Goal: Information Seeking & Learning: Learn about a topic

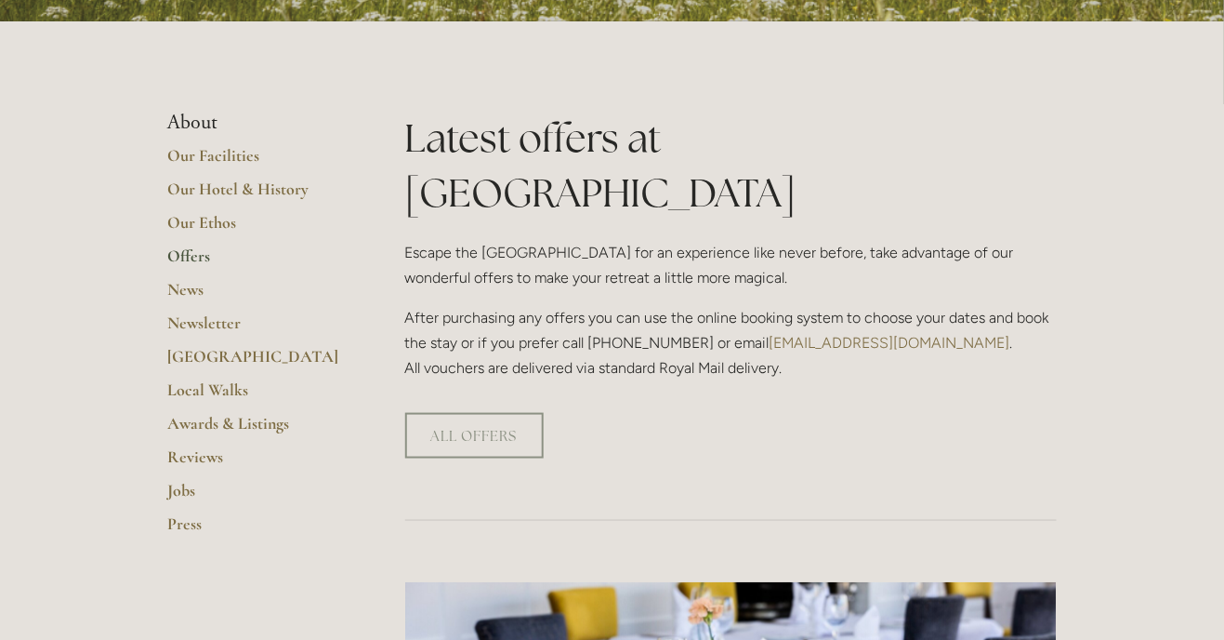
scroll to position [371, 0]
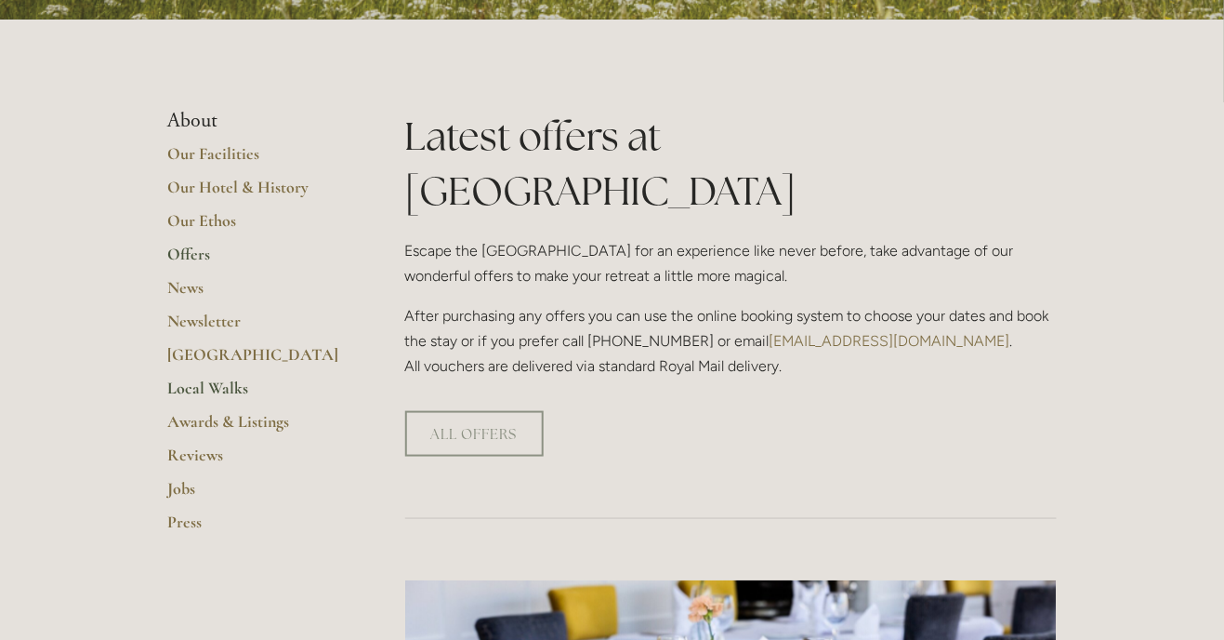
click at [236, 393] on link "Local Walks" at bounding box center [257, 393] width 178 height 33
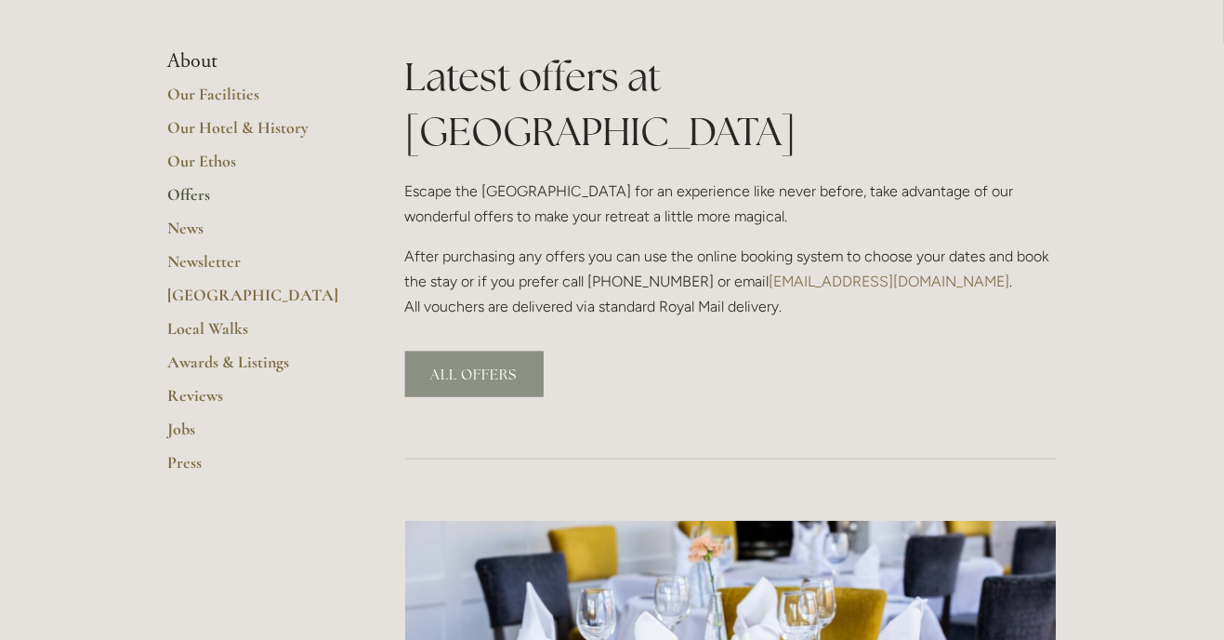
click at [507, 351] on link "ALL OFFERS" at bounding box center [474, 374] width 139 height 46
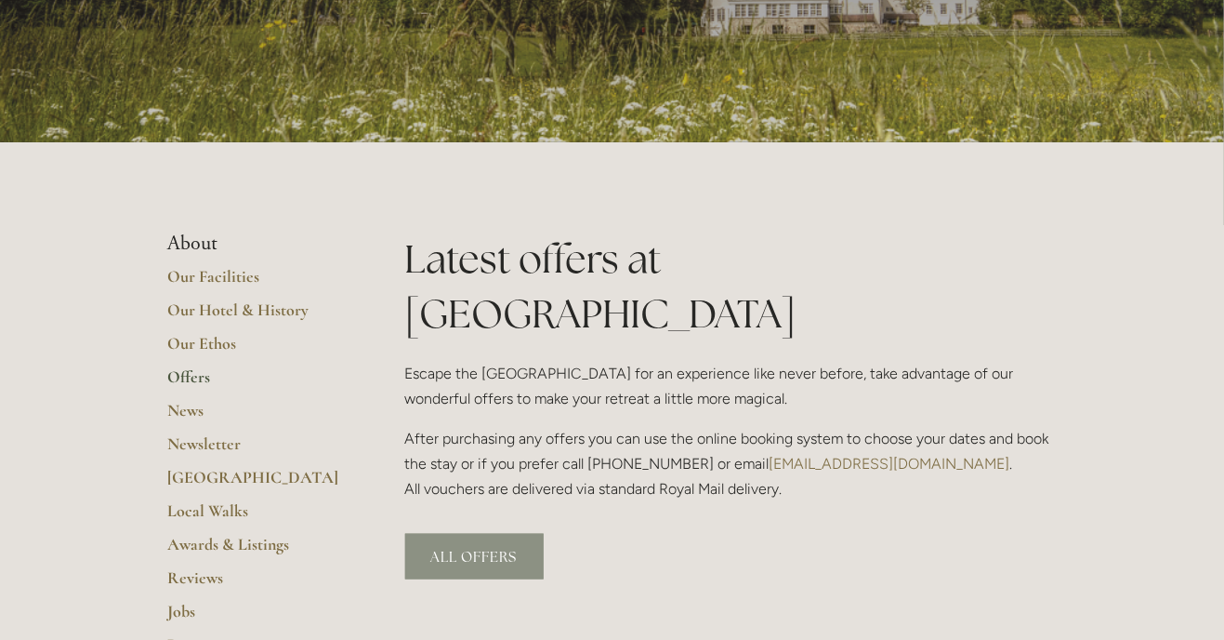
scroll to position [237, 0]
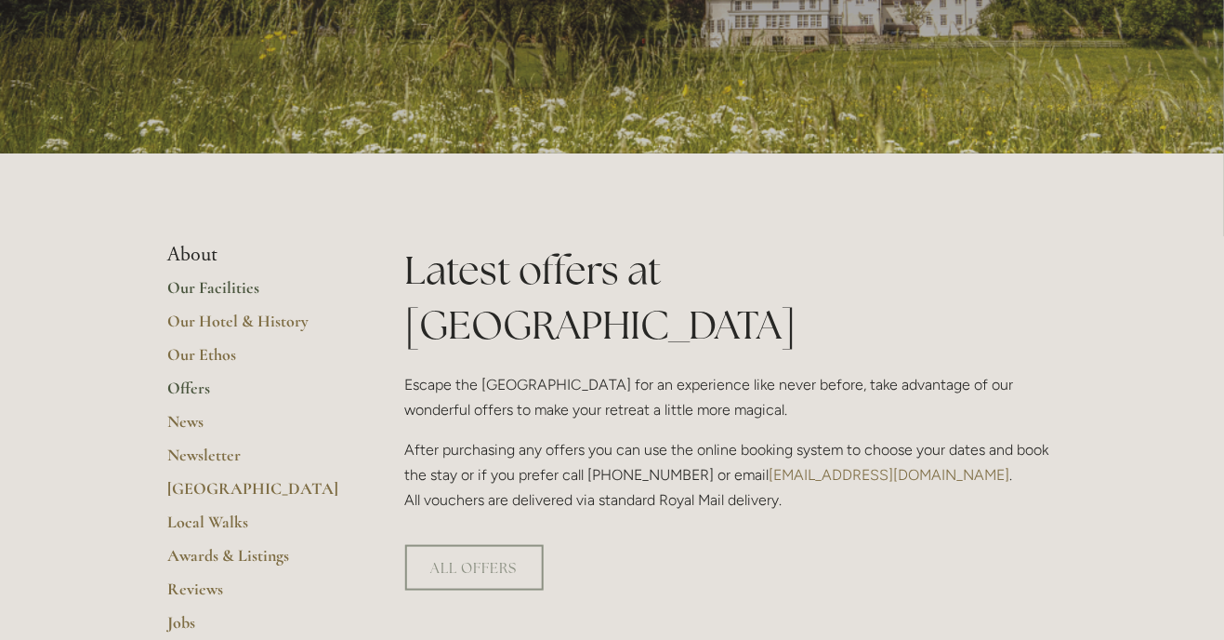
click at [255, 288] on link "Our Facilities" at bounding box center [257, 293] width 178 height 33
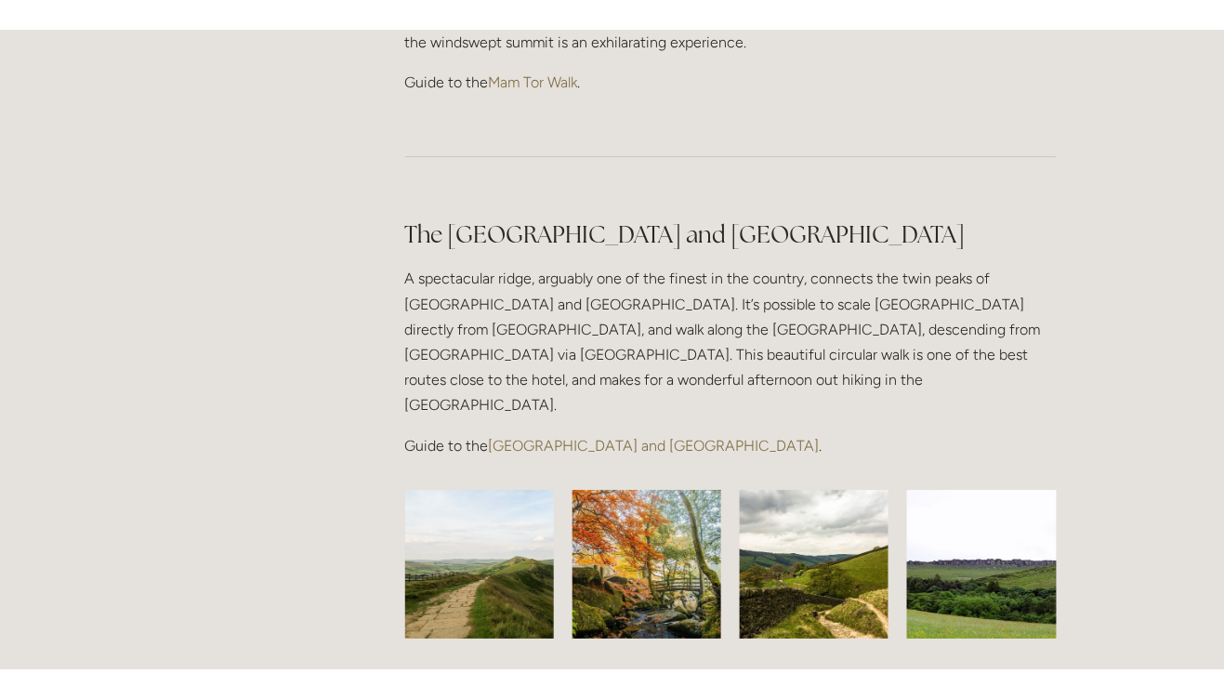
scroll to position [1387, 0]
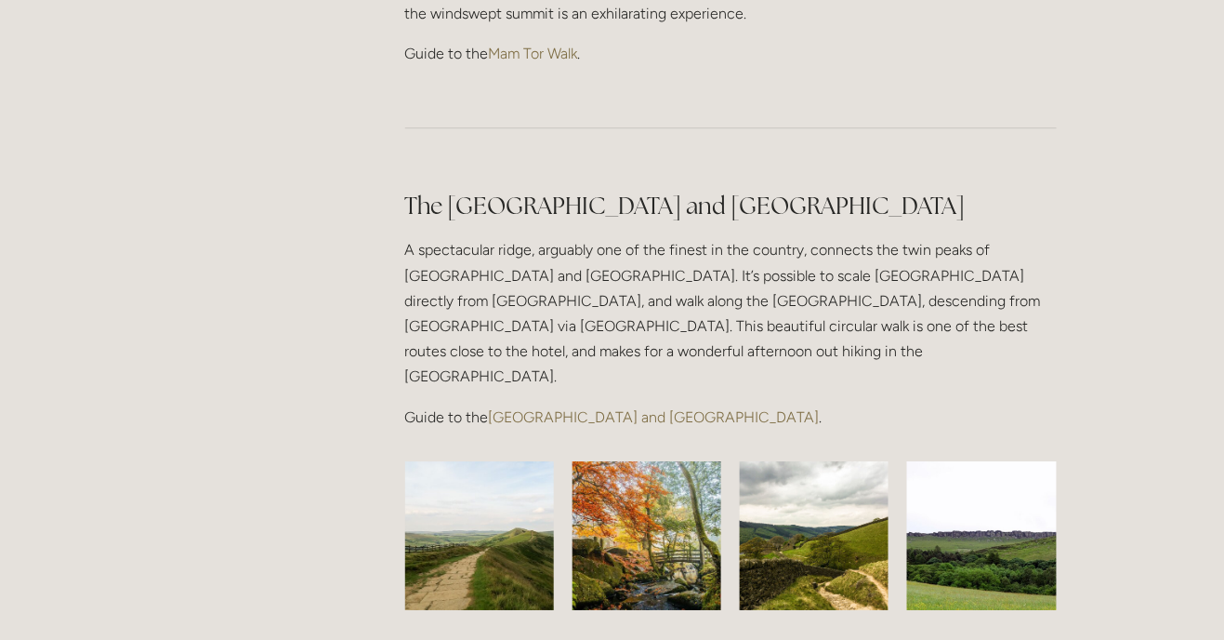
click at [655, 408] on link "Great Ridge and Win Hill Walk" at bounding box center [654, 417] width 331 height 18
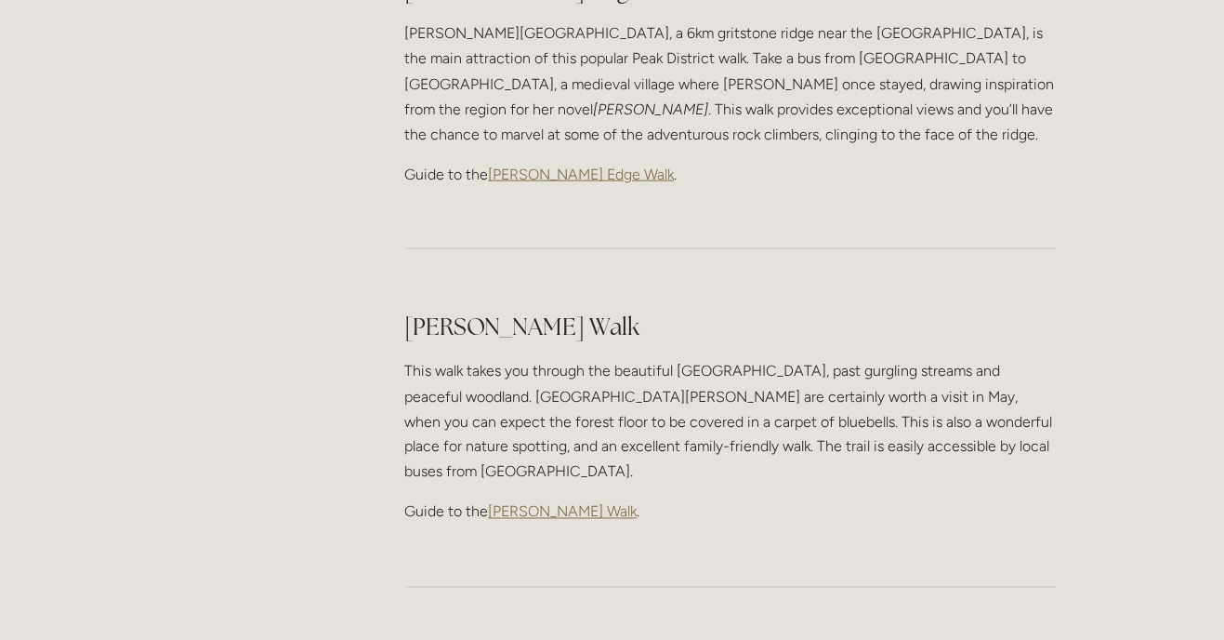
scroll to position [2413, 0]
click at [613, 502] on span "Padley Gorge Walk" at bounding box center [563, 511] width 149 height 18
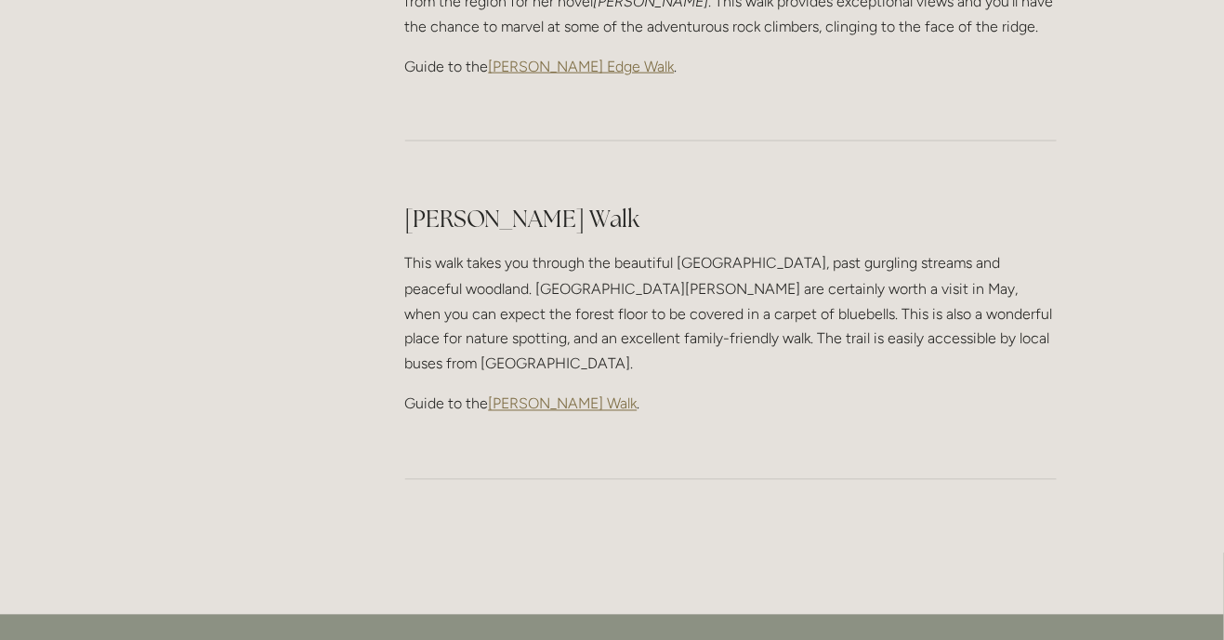
scroll to position [2532, 0]
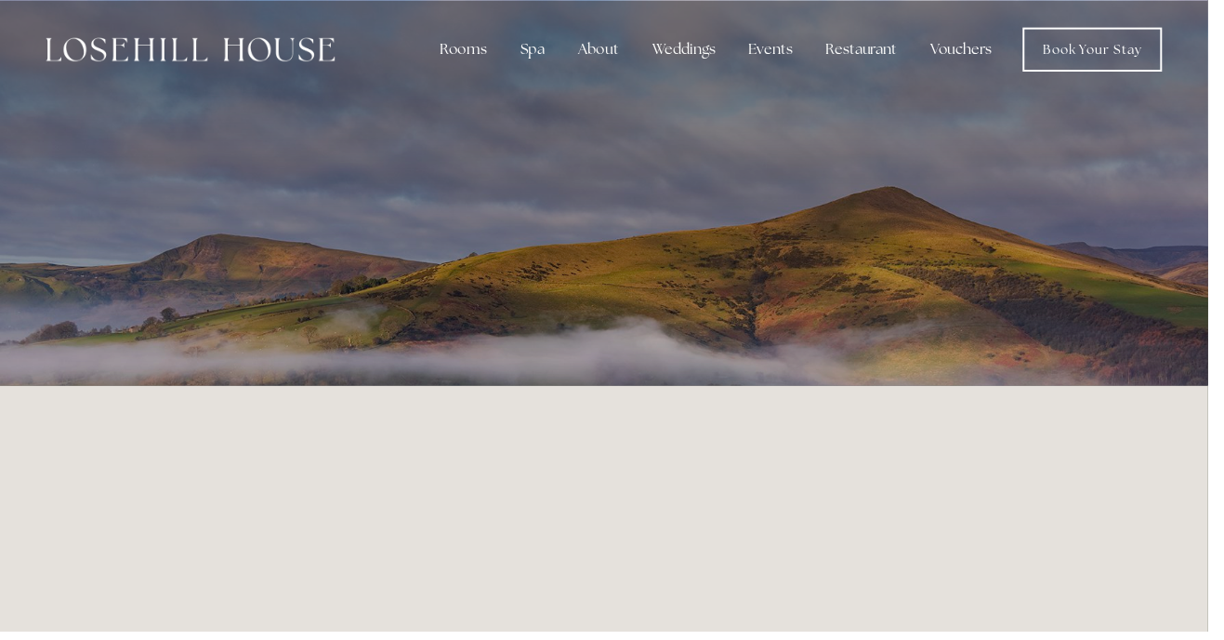
click at [483, 61] on div "Rooms" at bounding box center [469, 50] width 78 height 37
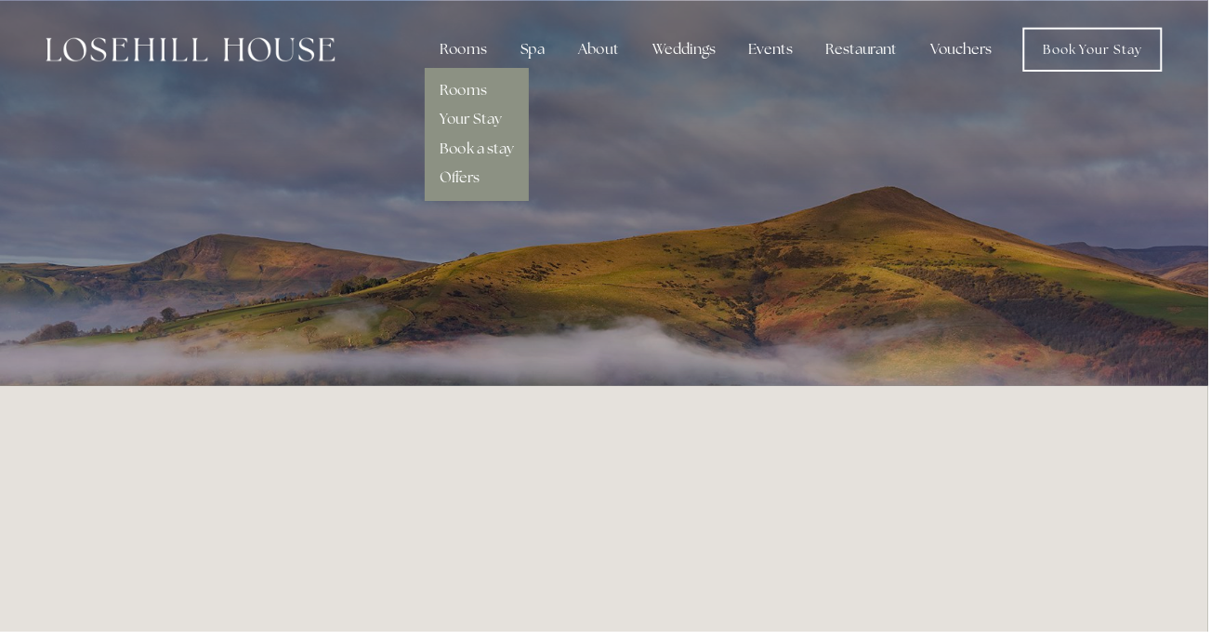
click at [787, 49] on div "Events" at bounding box center [781, 50] width 74 height 37
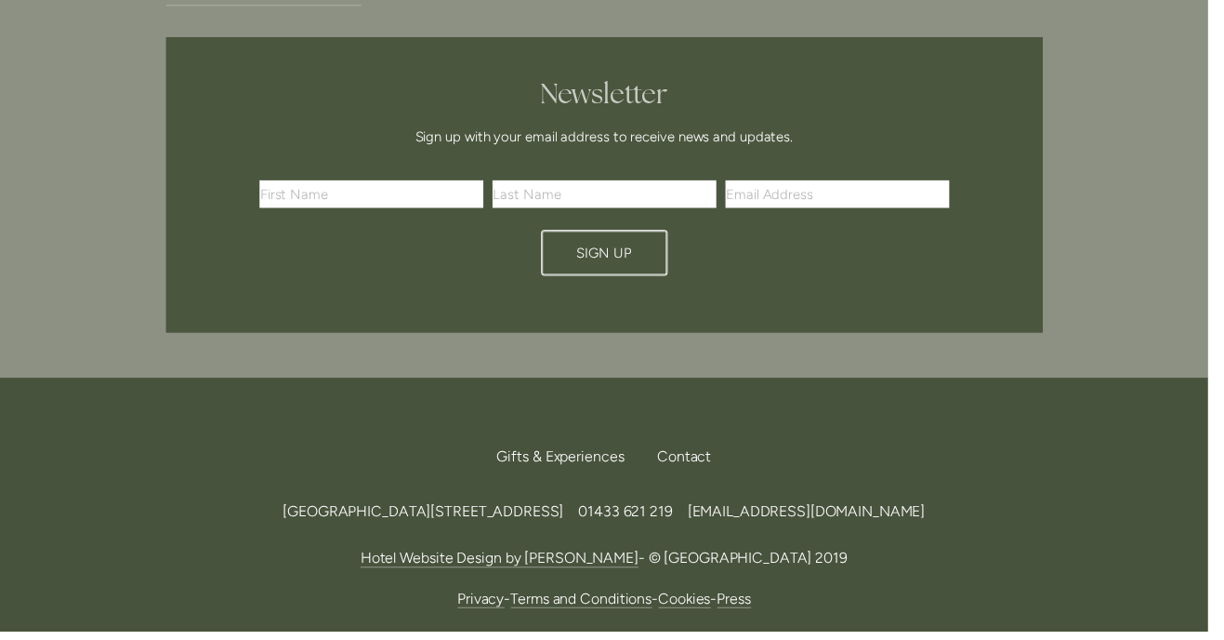
scroll to position [3627, 0]
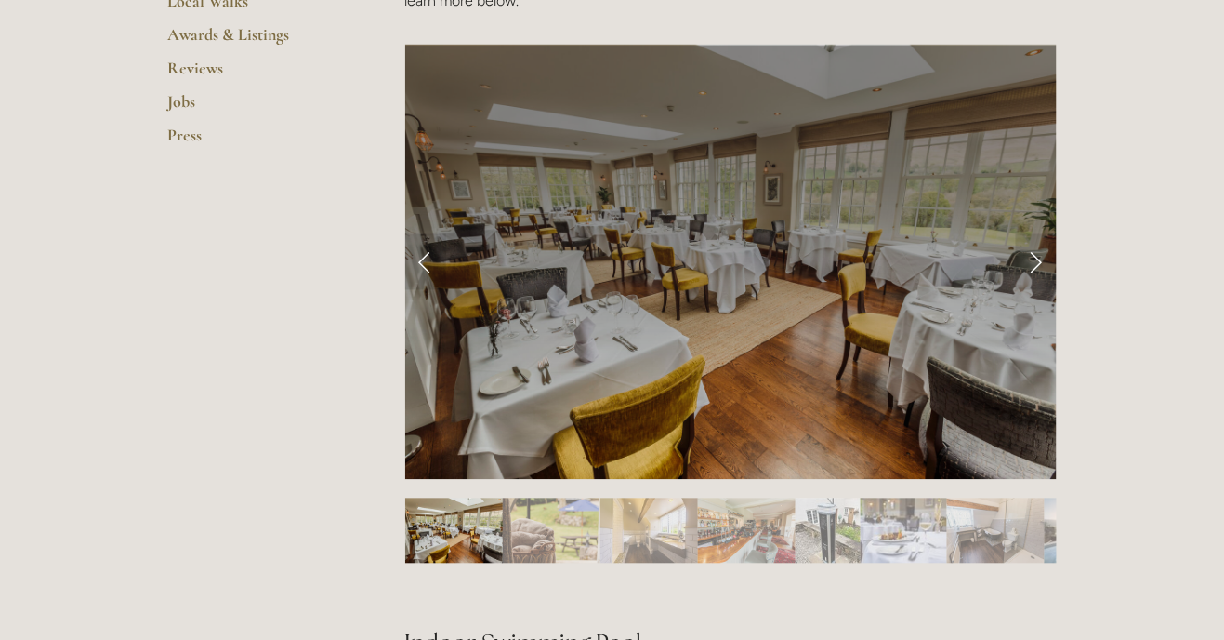
scroll to position [782, 0]
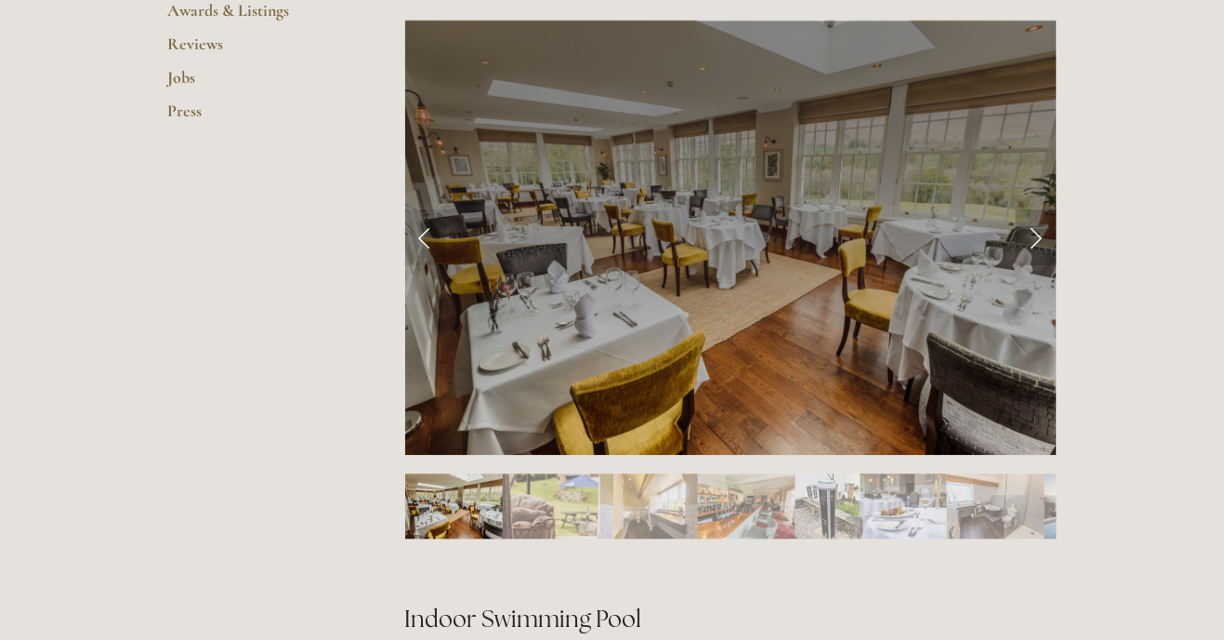
click at [1037, 252] on link "Next Slide" at bounding box center [1036, 238] width 41 height 56
click at [1043, 239] on link "Next Slide" at bounding box center [1036, 238] width 41 height 56
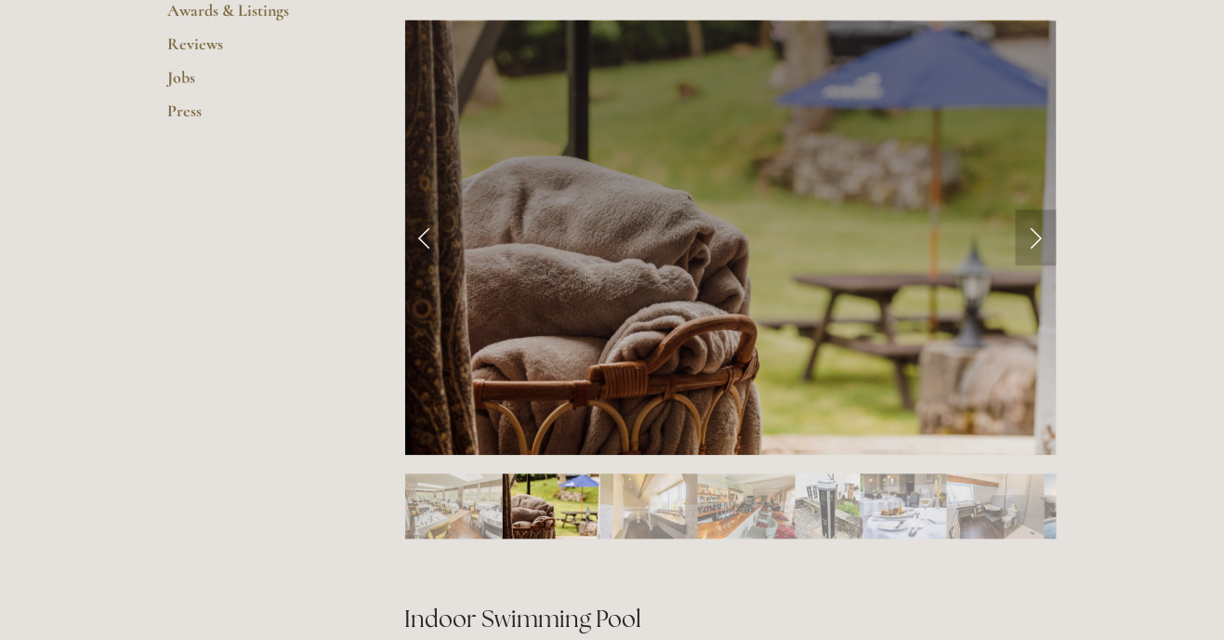
click at [1039, 260] on link "Next Slide" at bounding box center [1036, 238] width 41 height 56
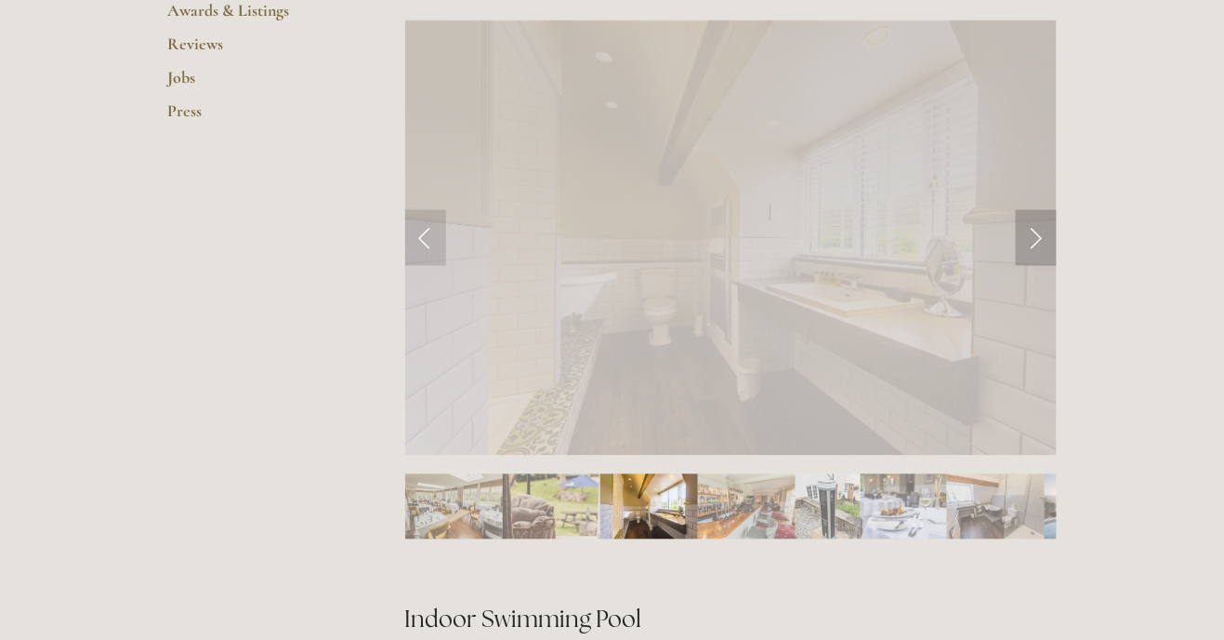
click at [1032, 251] on link "Next Slide" at bounding box center [1036, 238] width 41 height 56
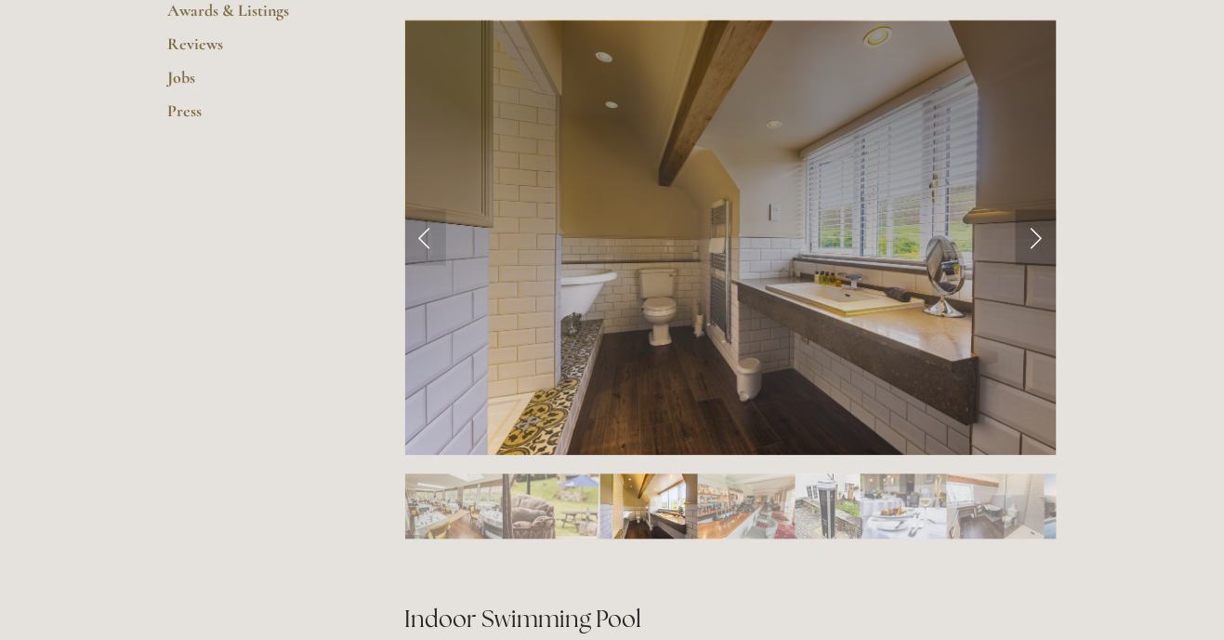
click at [1039, 263] on link "Next Slide" at bounding box center [1036, 238] width 41 height 56
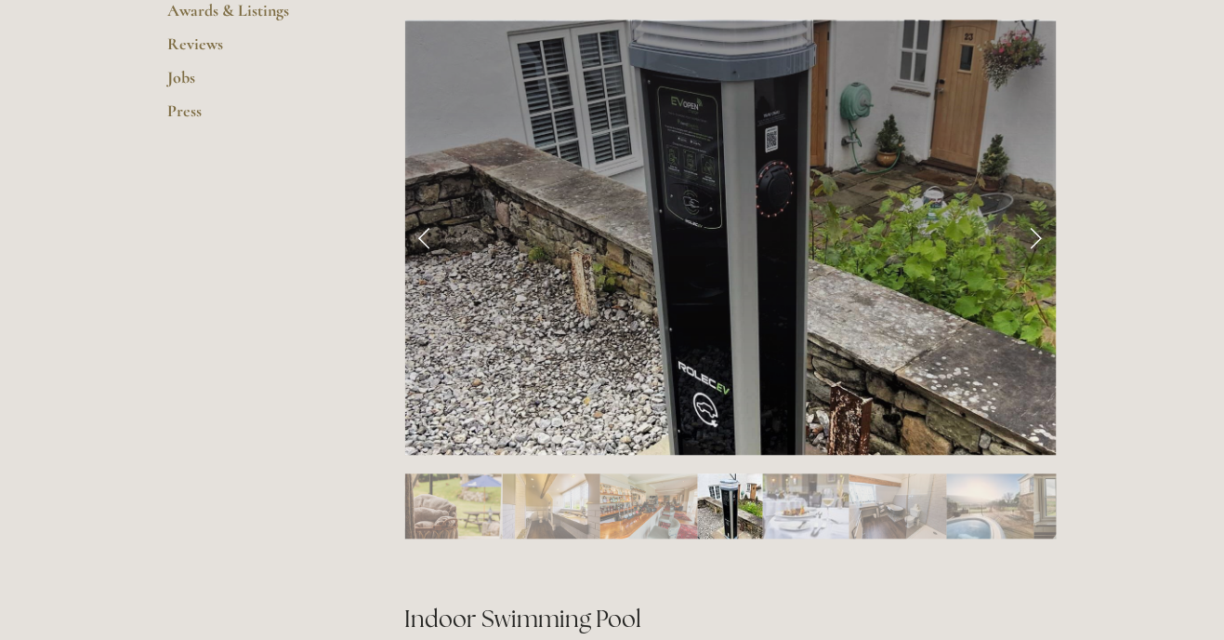
click at [1053, 253] on link "Next Slide" at bounding box center [1036, 238] width 41 height 56
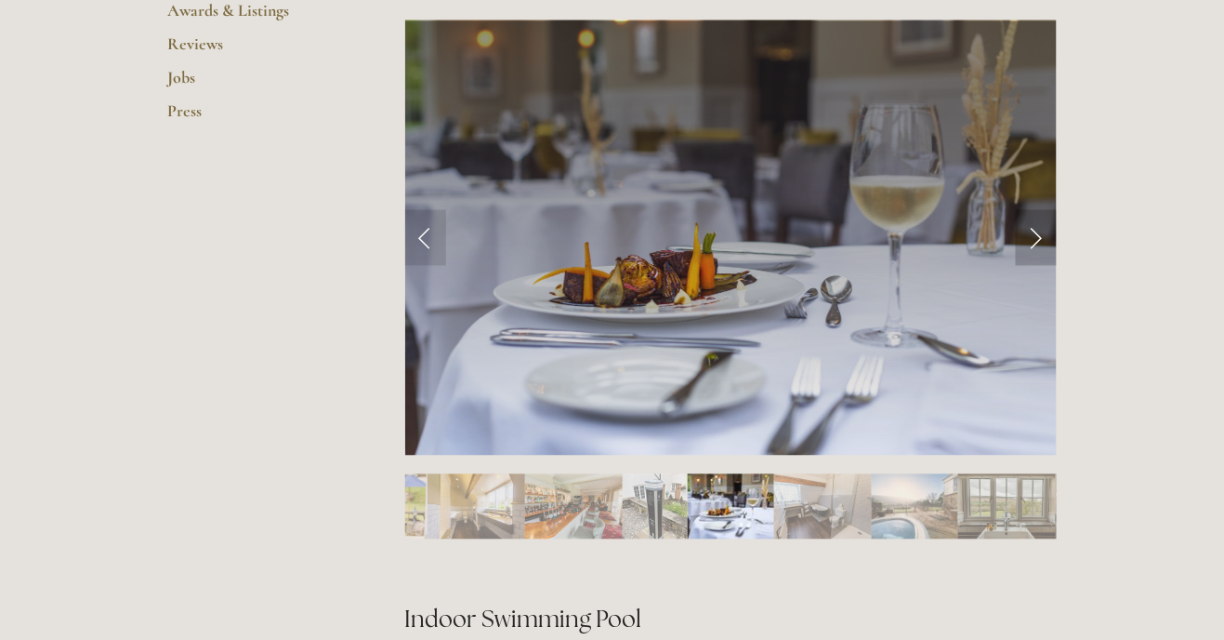
click at [1054, 255] on link "Next Slide" at bounding box center [1036, 238] width 41 height 56
click at [1027, 245] on link "Next Slide" at bounding box center [1036, 238] width 41 height 56
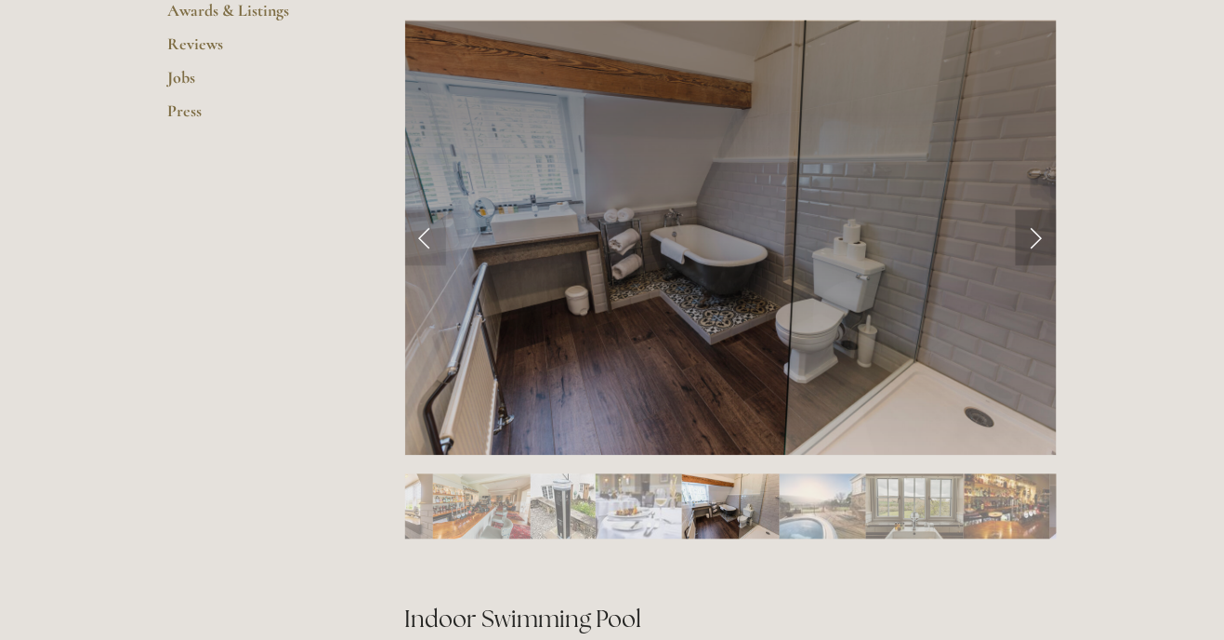
click at [1030, 256] on link "Next Slide" at bounding box center [1036, 238] width 41 height 56
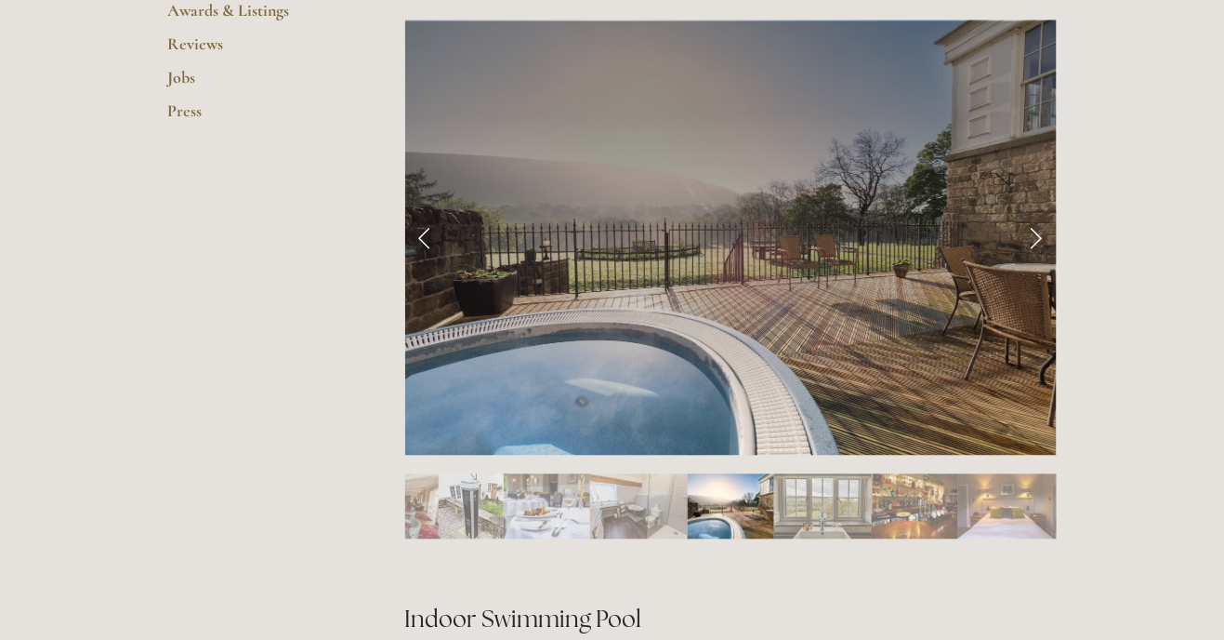
click at [1035, 252] on link "Next Slide" at bounding box center [1036, 238] width 41 height 56
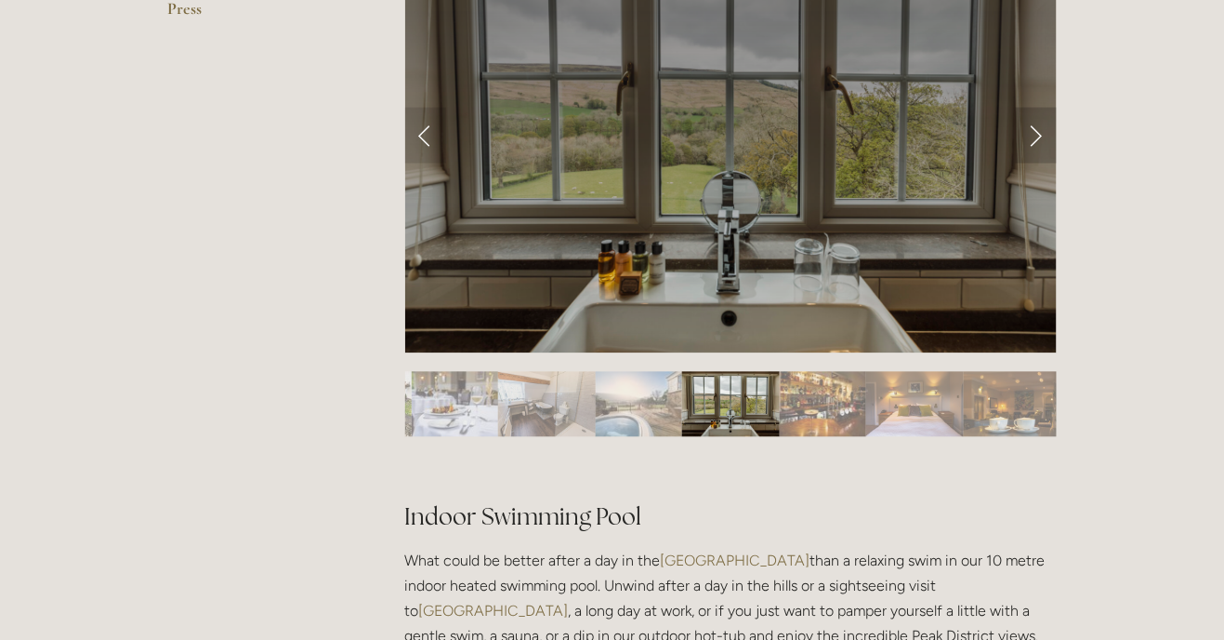
scroll to position [882, 0]
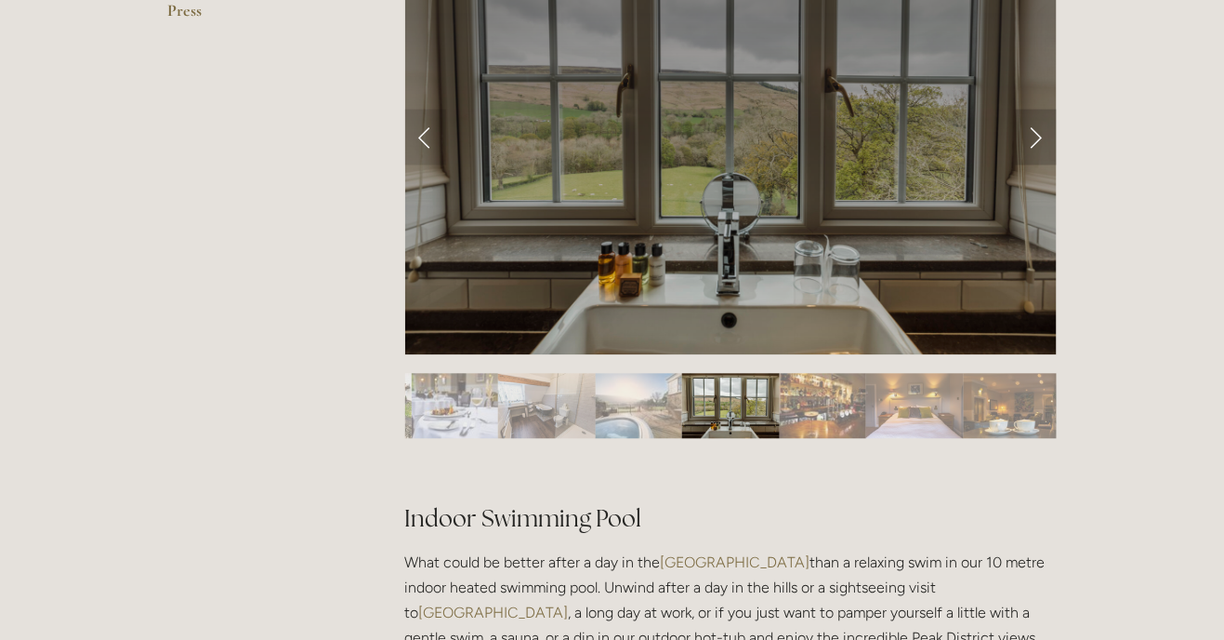
click at [1049, 141] on link "Next Slide" at bounding box center [1036, 138] width 41 height 56
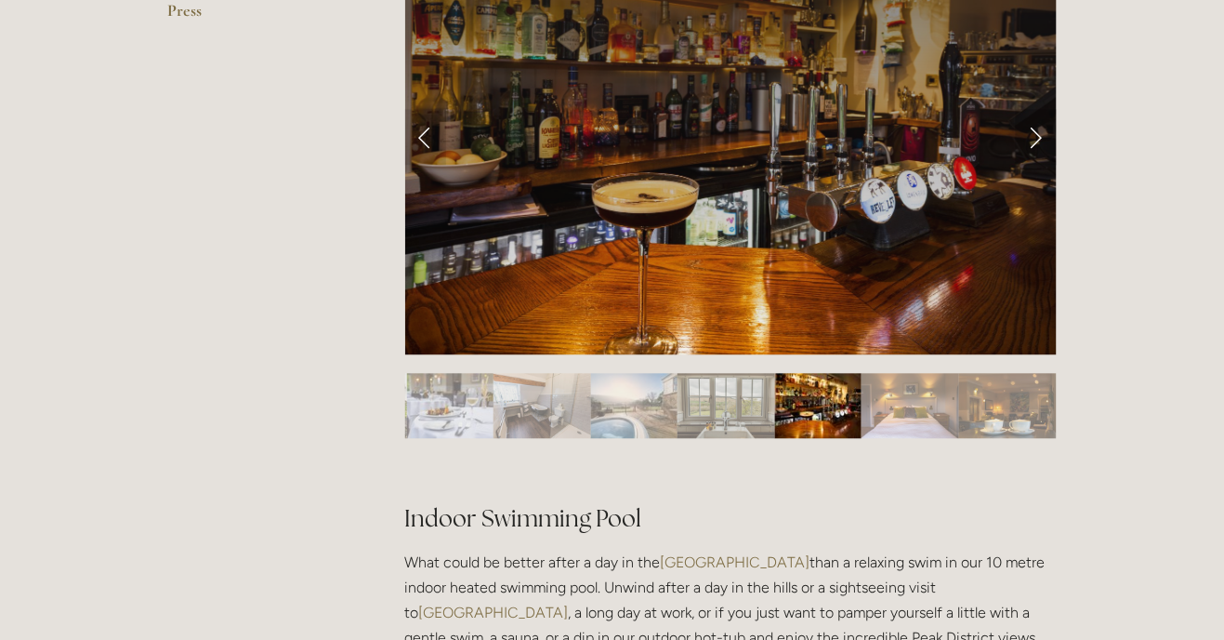
click at [1049, 155] on link "Next Slide" at bounding box center [1036, 138] width 41 height 56
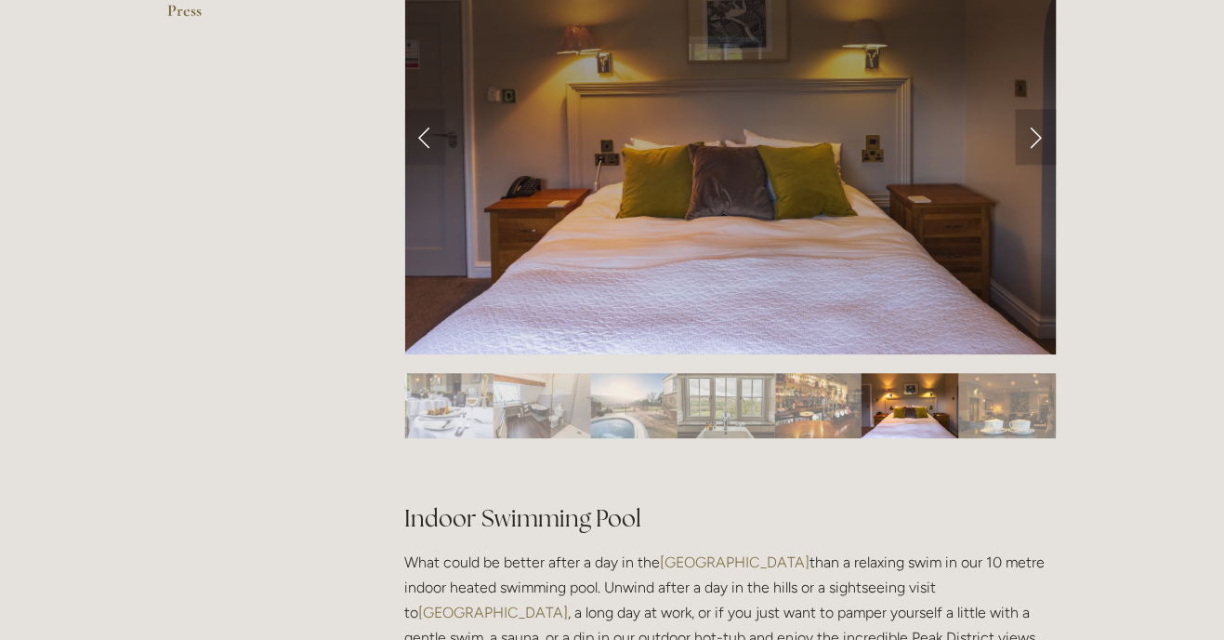
click at [1038, 164] on link "Next Slide" at bounding box center [1036, 138] width 41 height 56
click at [1039, 153] on link "Next Slide" at bounding box center [1036, 138] width 41 height 56
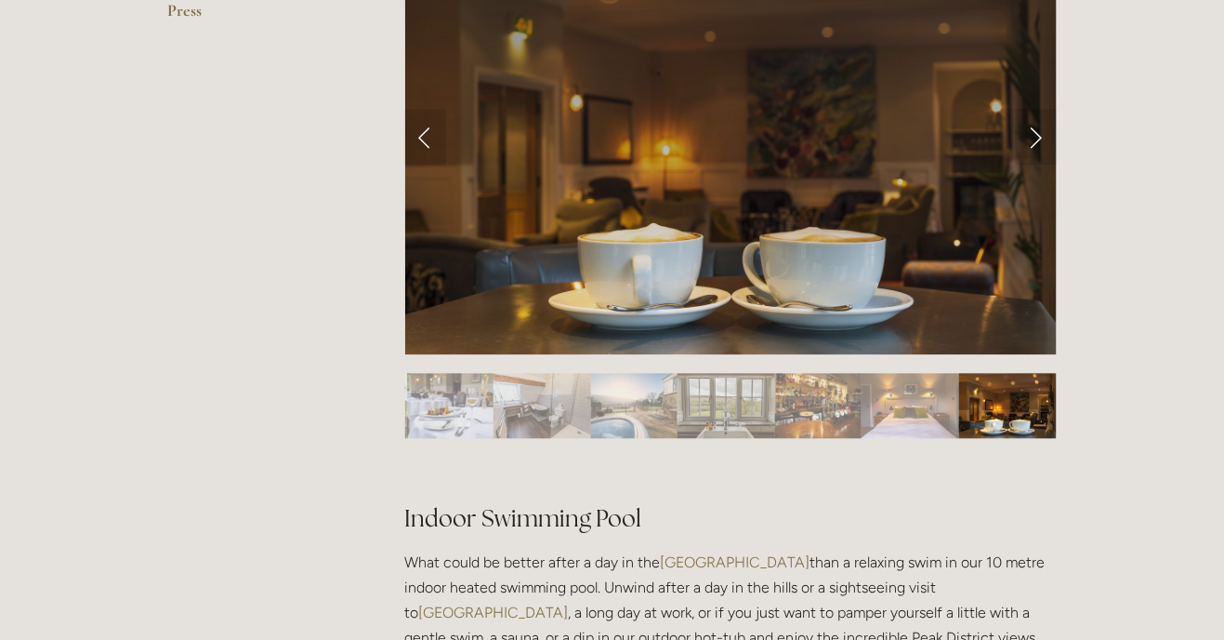
click at [1031, 363] on div at bounding box center [731, 363] width 652 height 0
click at [1032, 156] on link "Next Slide" at bounding box center [1036, 138] width 41 height 56
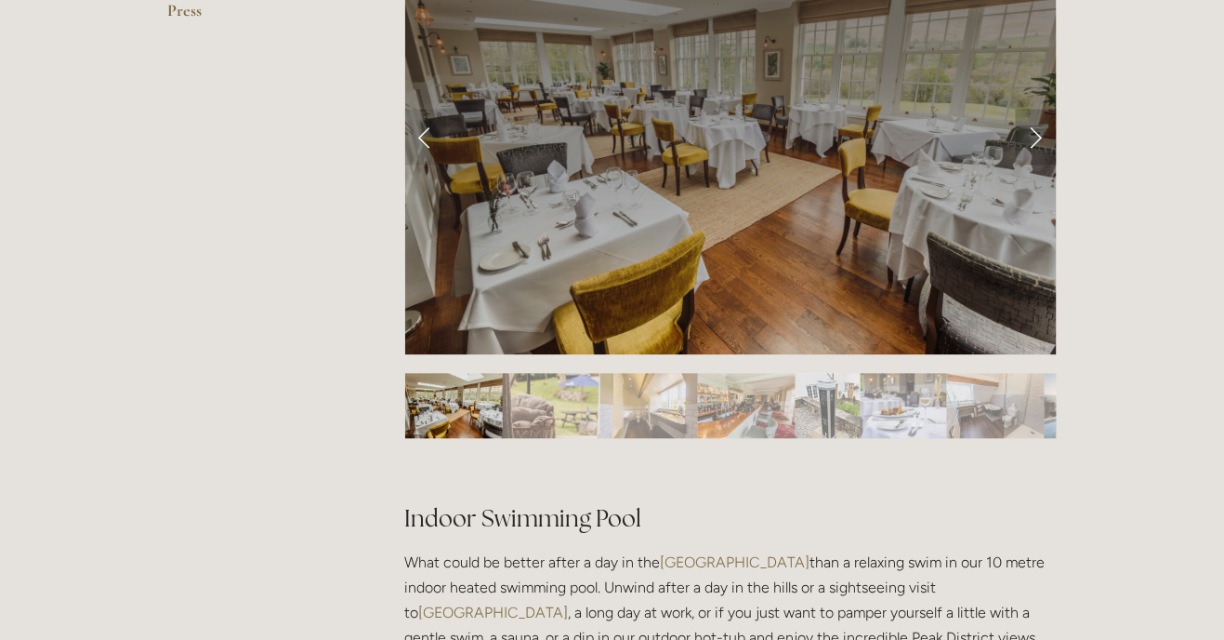
click at [1038, 152] on link "Next Slide" at bounding box center [1036, 138] width 41 height 56
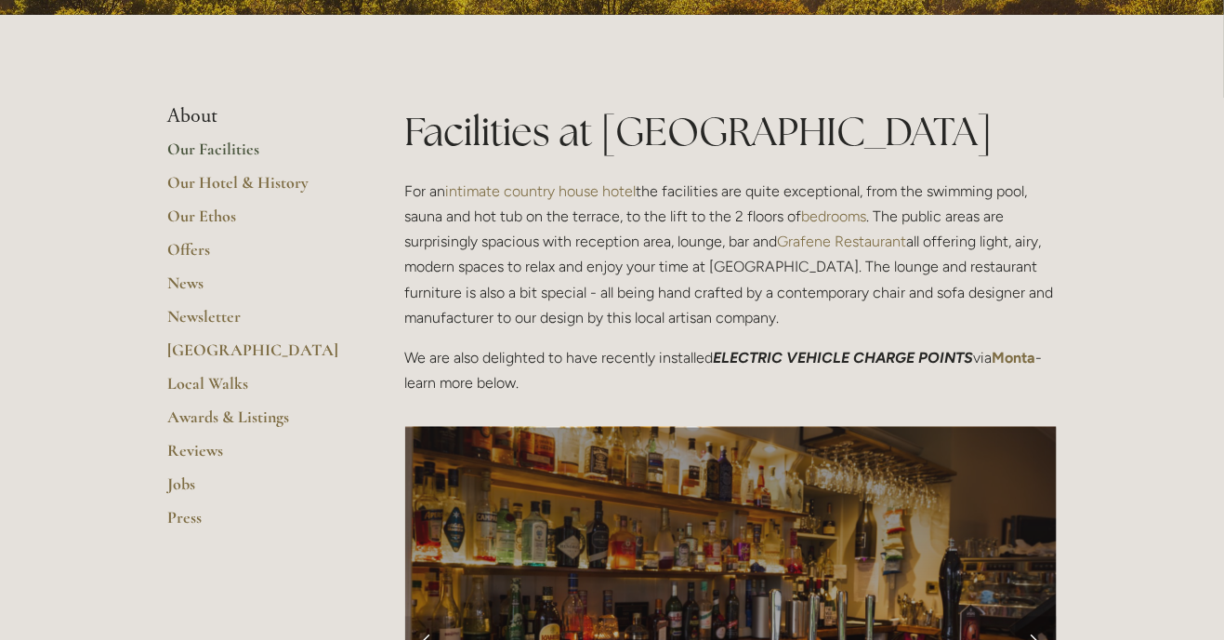
scroll to position [374, 0]
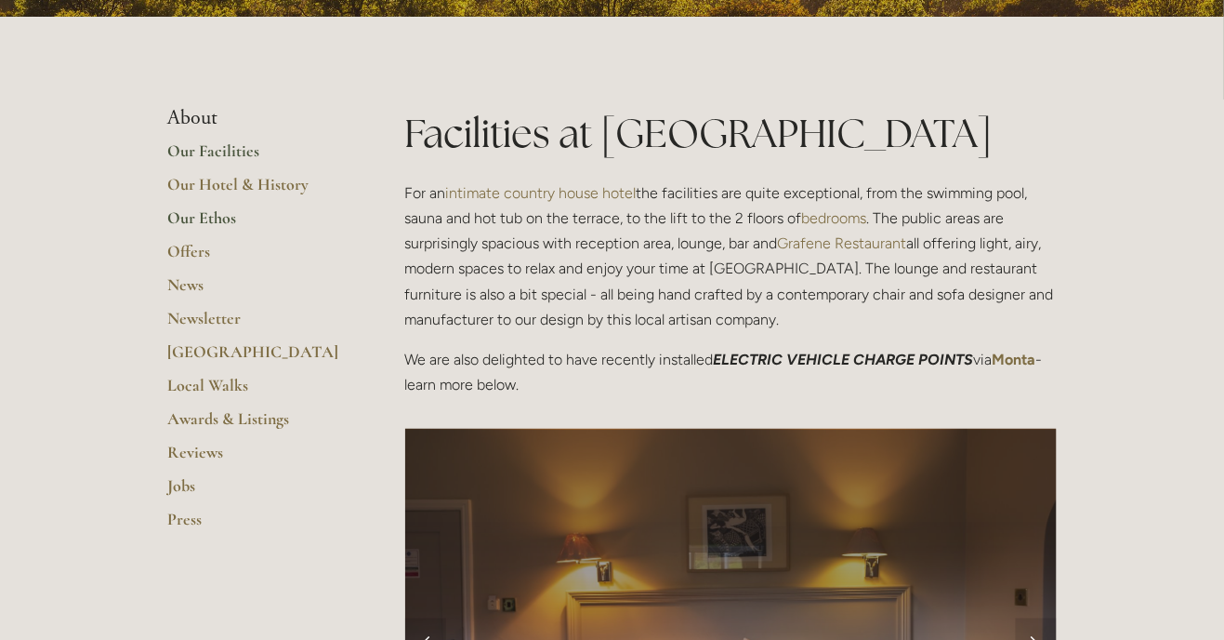
click at [244, 223] on link "Our Ethos" at bounding box center [257, 223] width 178 height 33
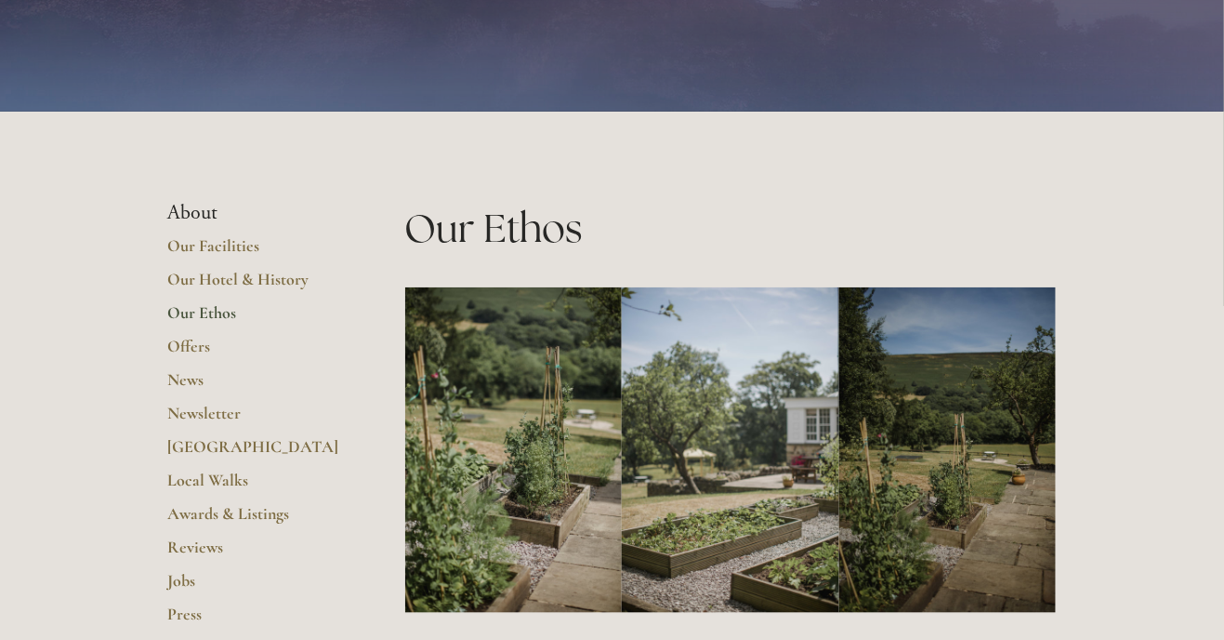
scroll to position [165, 0]
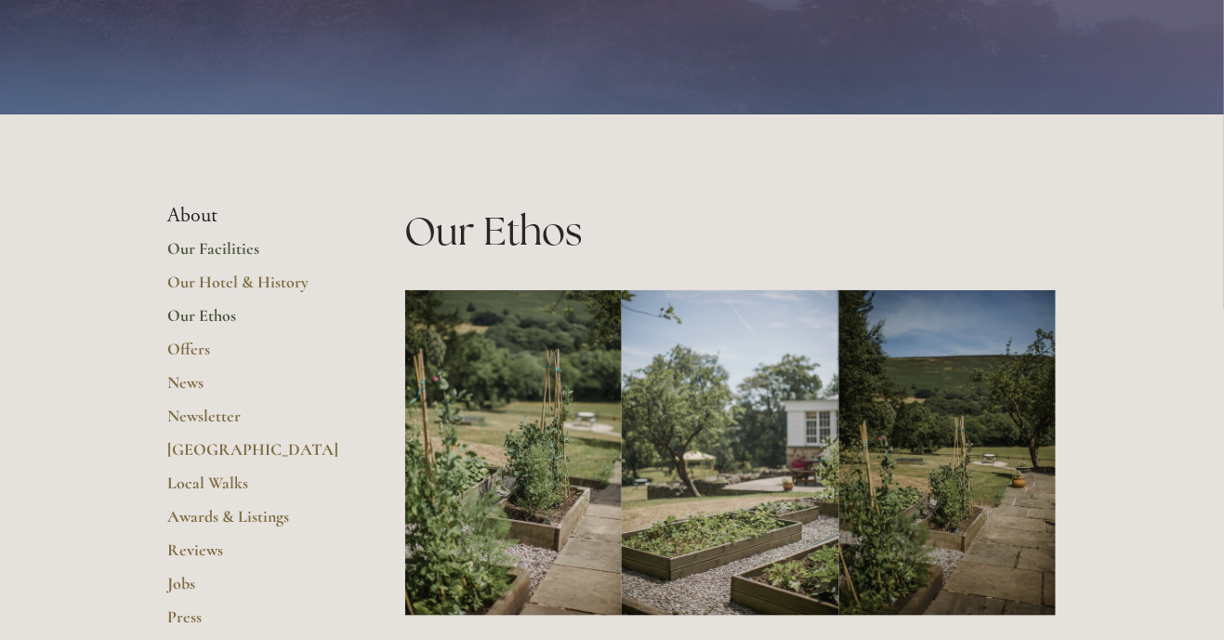
click at [258, 244] on link "Our Facilities" at bounding box center [257, 254] width 178 height 33
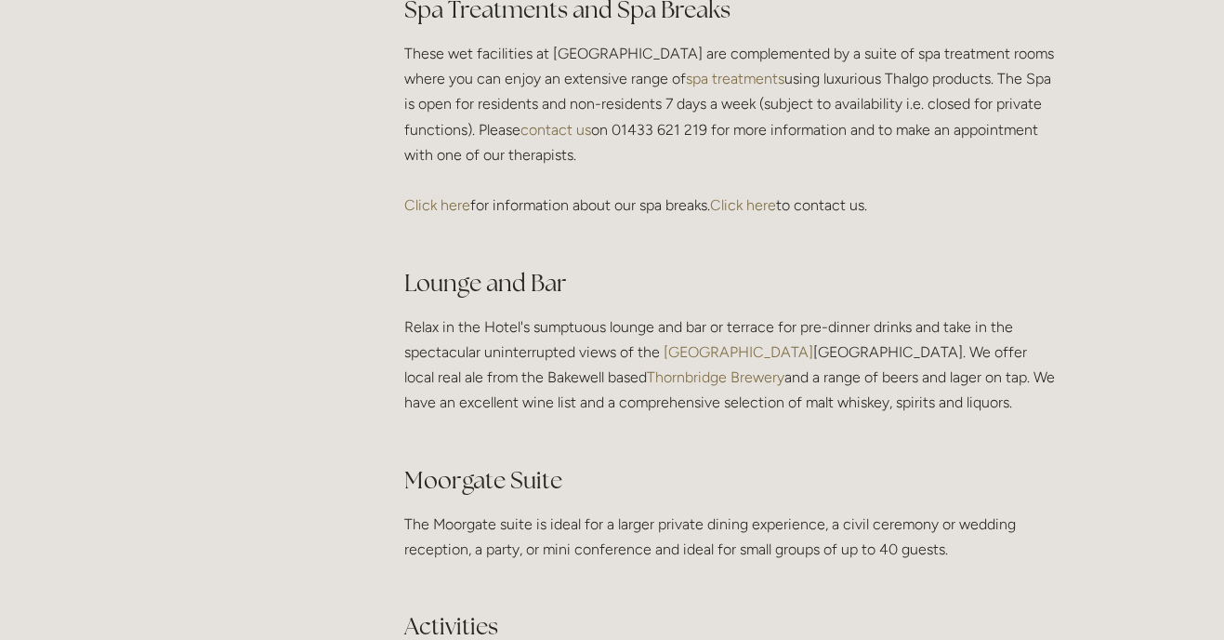
scroll to position [3294, 0]
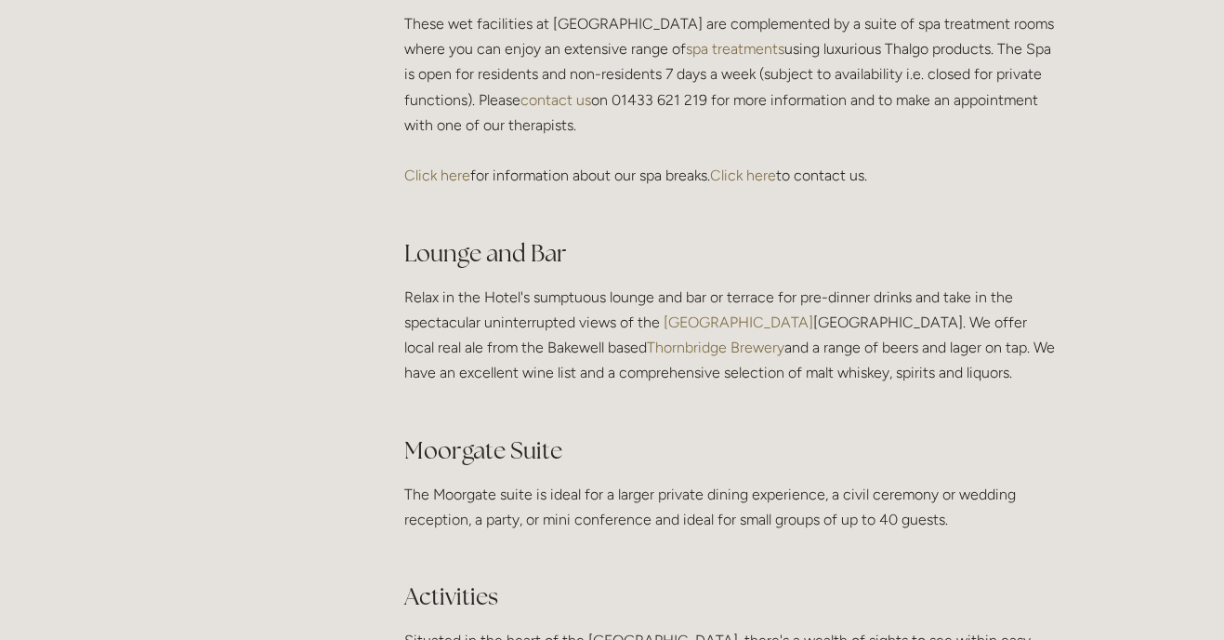
click at [425, 184] on link "Click here" at bounding box center [438, 175] width 66 height 18
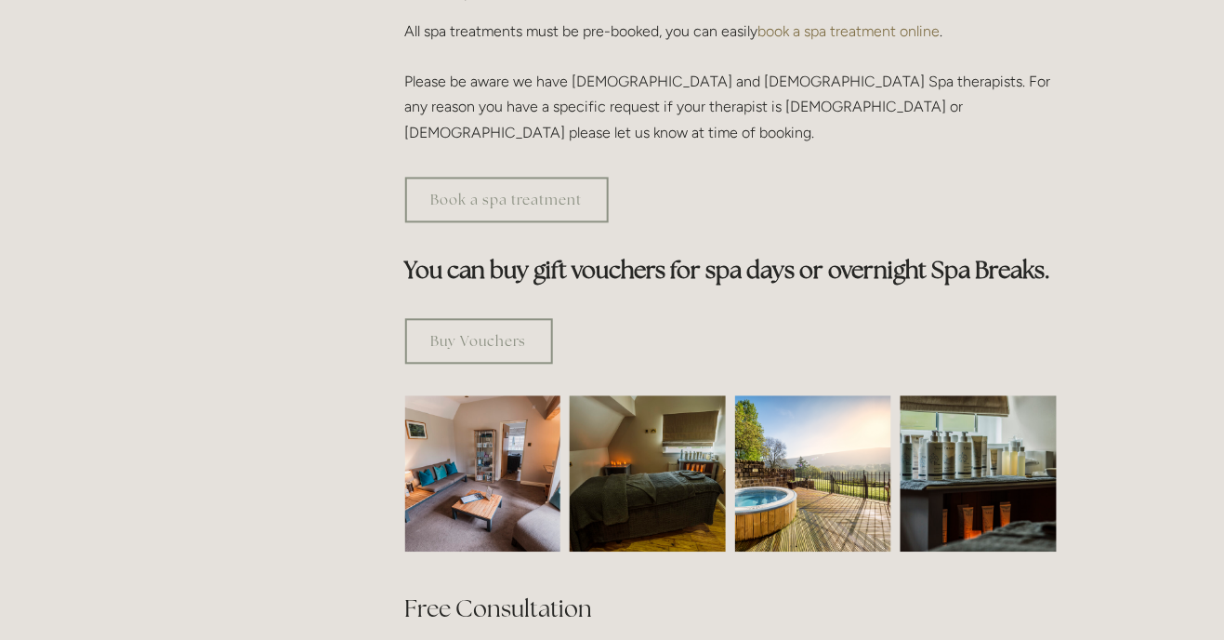
scroll to position [938, 0]
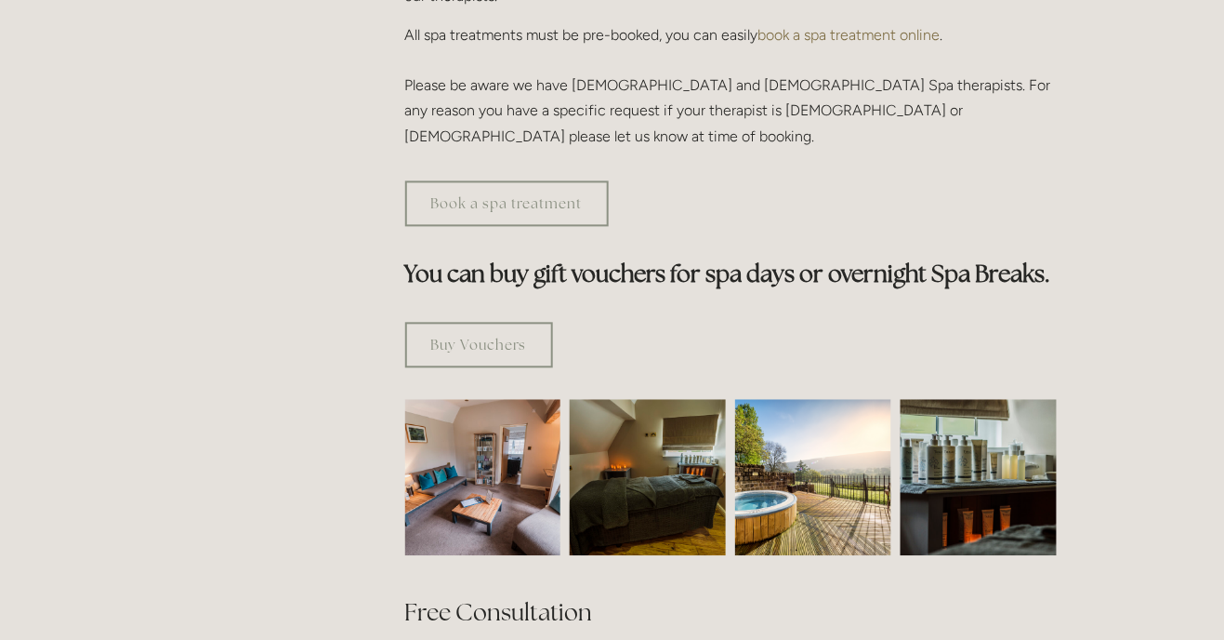
click at [523, 419] on img at bounding box center [483, 478] width 234 height 156
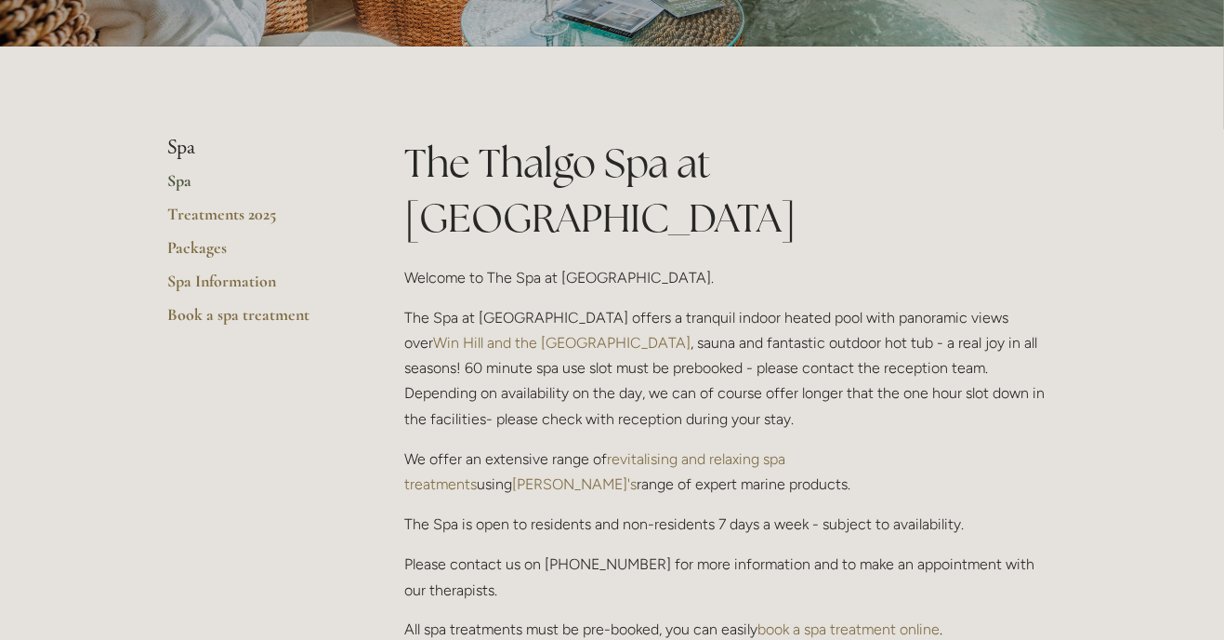
scroll to position [344, 0]
click at [271, 214] on link "Treatments 2025" at bounding box center [257, 220] width 178 height 33
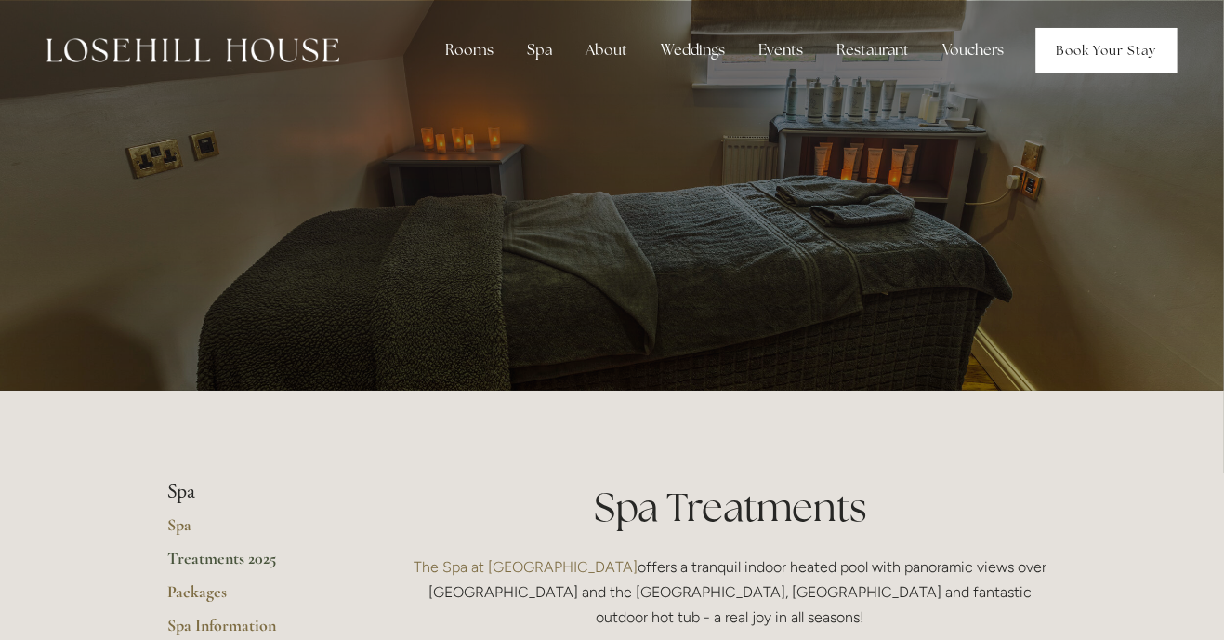
click at [1132, 42] on link "Book Your Stay" at bounding box center [1107, 50] width 141 height 45
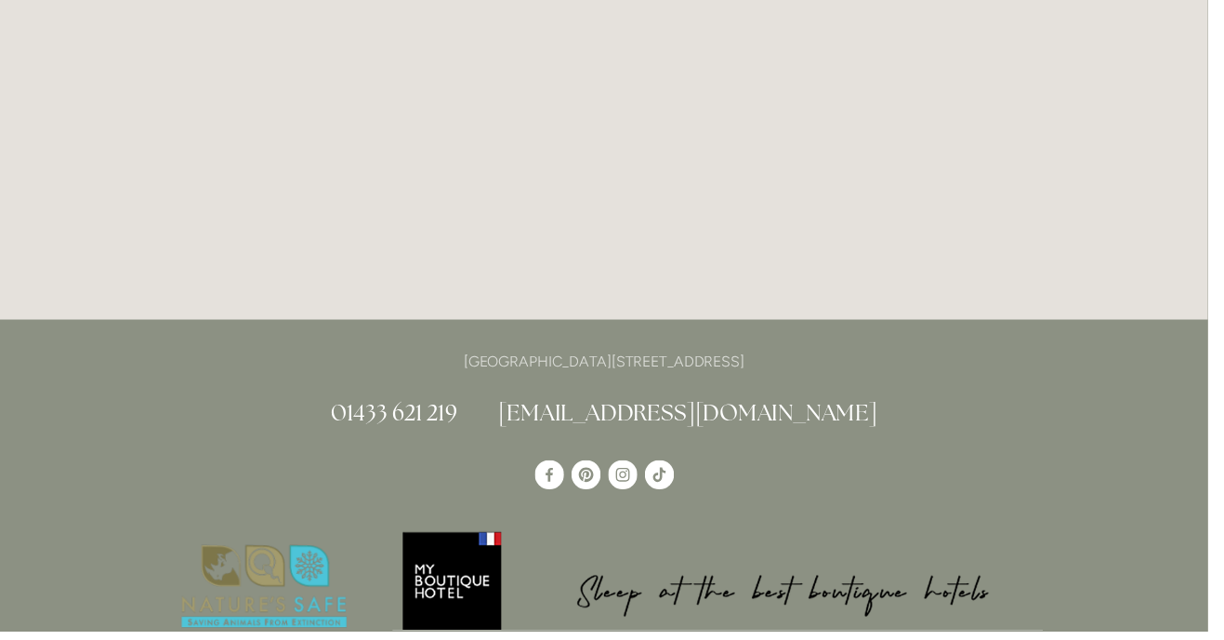
scroll to position [5077, 0]
